Goal: Check status: Check status

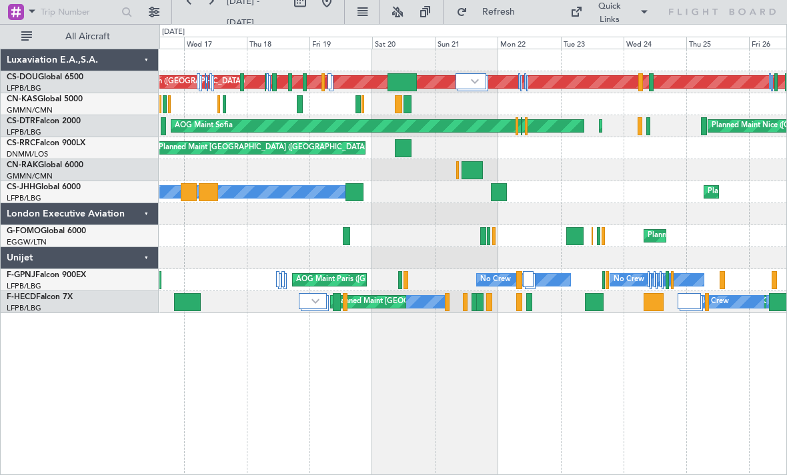
click at [501, 189] on div at bounding box center [499, 192] width 16 height 18
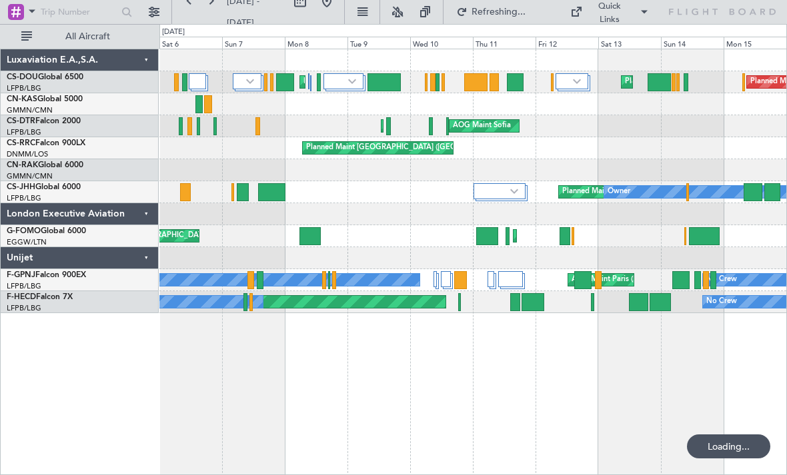
click at [509, 191] on div at bounding box center [499, 191] width 52 height 16
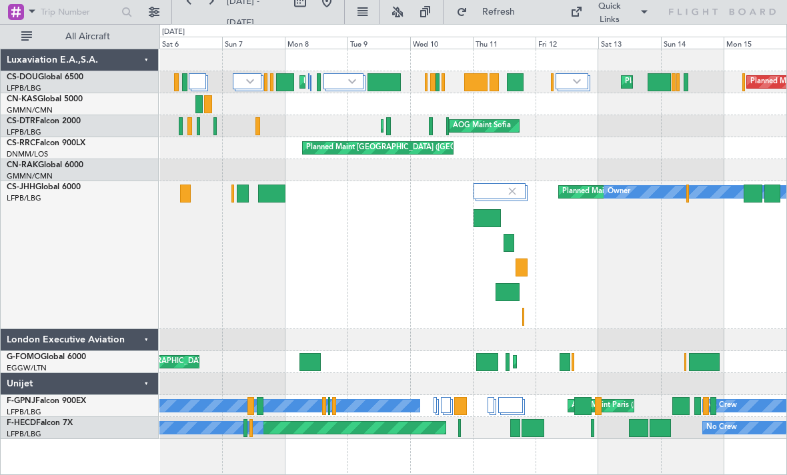
click at [492, 216] on div at bounding box center [486, 218] width 27 height 18
click at [269, 199] on div at bounding box center [271, 194] width 27 height 18
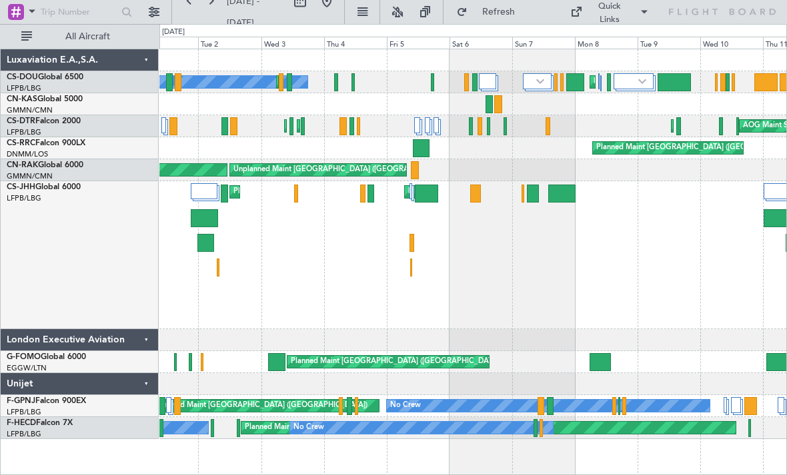
click at [195, 218] on div at bounding box center [204, 218] width 27 height 18
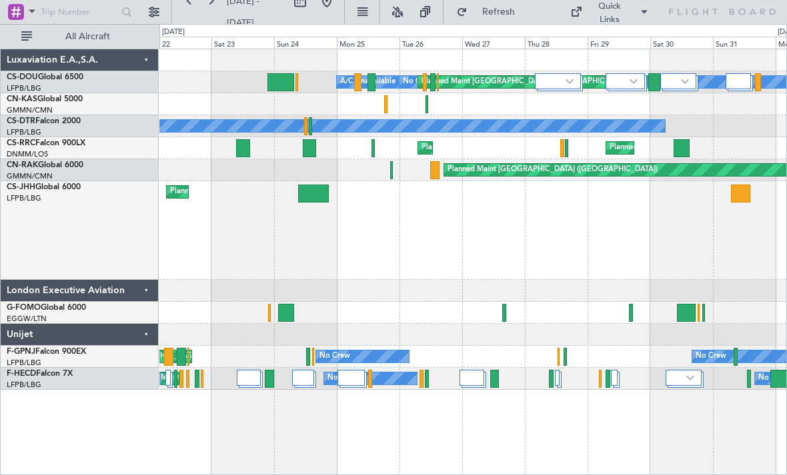
click at [309, 196] on div at bounding box center [313, 194] width 30 height 18
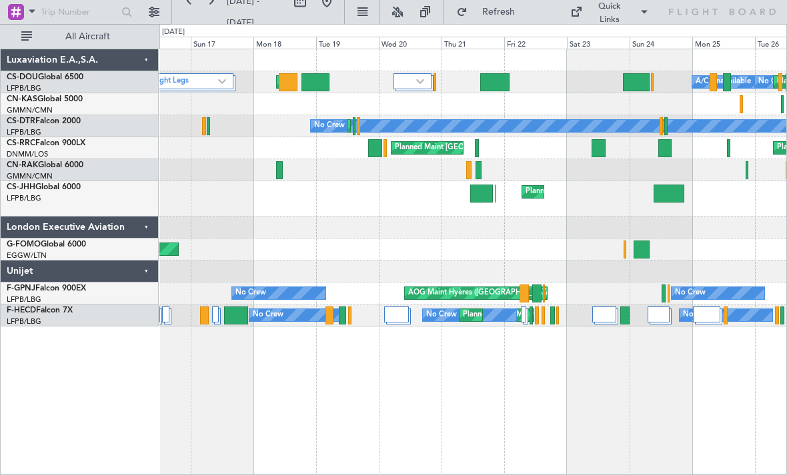
click at [484, 195] on div at bounding box center [481, 194] width 23 height 18
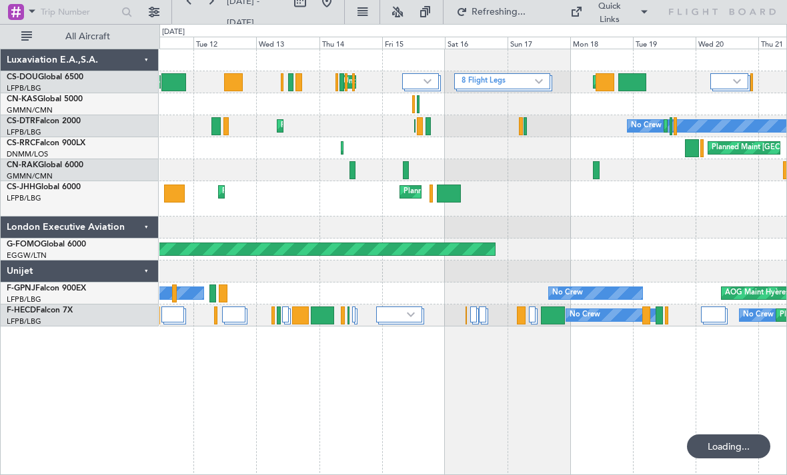
click at [453, 191] on div at bounding box center [449, 194] width 24 height 18
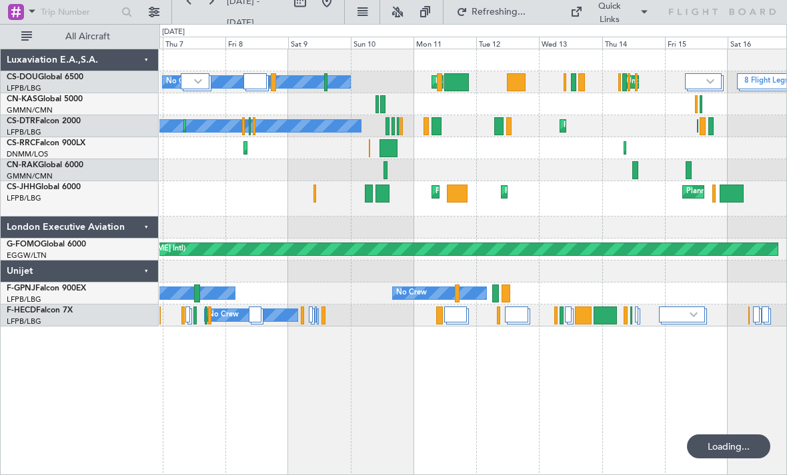
click at [383, 189] on div at bounding box center [382, 194] width 14 height 18
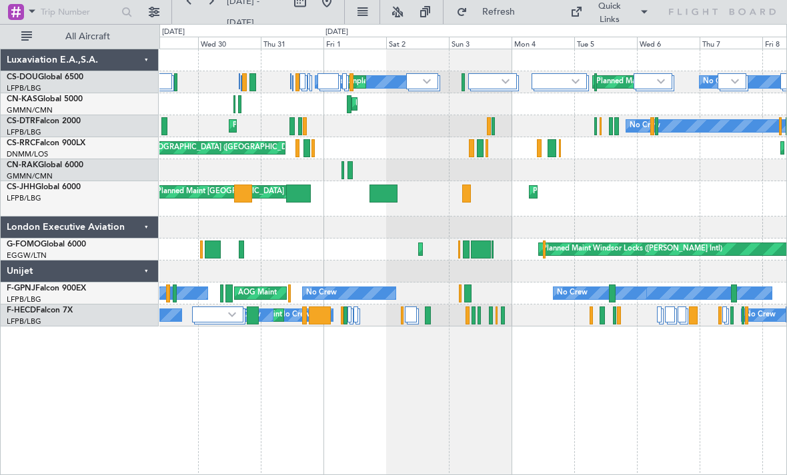
click at [381, 195] on div at bounding box center [382, 194] width 27 height 18
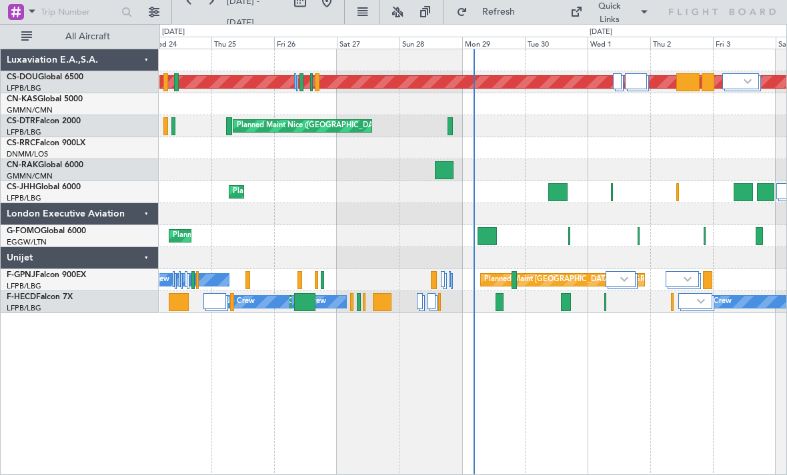
click at [451, 123] on div at bounding box center [450, 126] width 6 height 18
click at [222, 123] on div "Planned Maint Nice ([GEOGRAPHIC_DATA]) Planned Maint Sofia AOG Maint Sofia" at bounding box center [472, 126] width 627 height 22
click at [227, 130] on div at bounding box center [229, 126] width 6 height 18
